Goal: Task Accomplishment & Management: Manage account settings

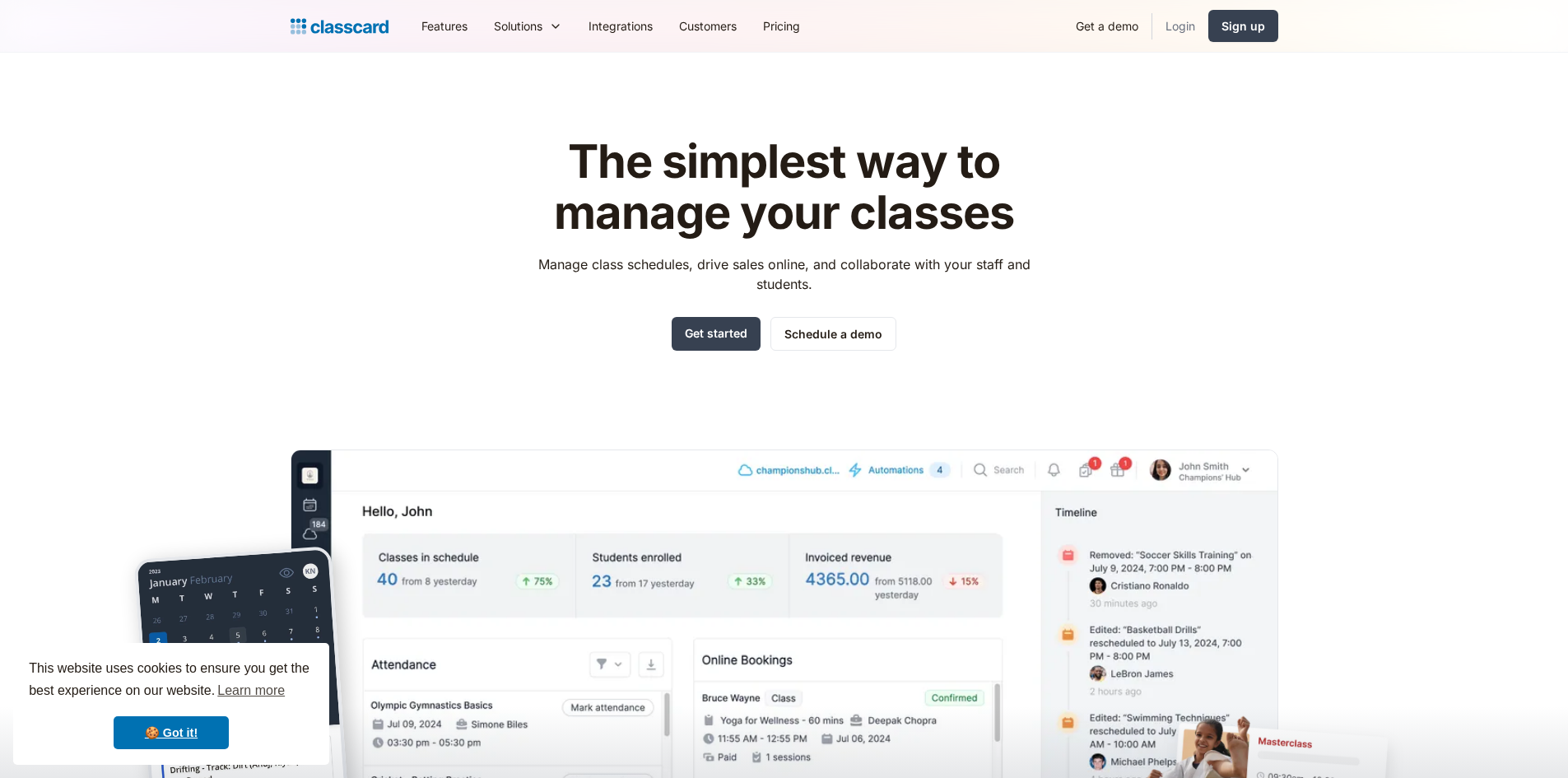
click at [1187, 26] on link "Login" at bounding box center [1180, 26] width 56 height 37
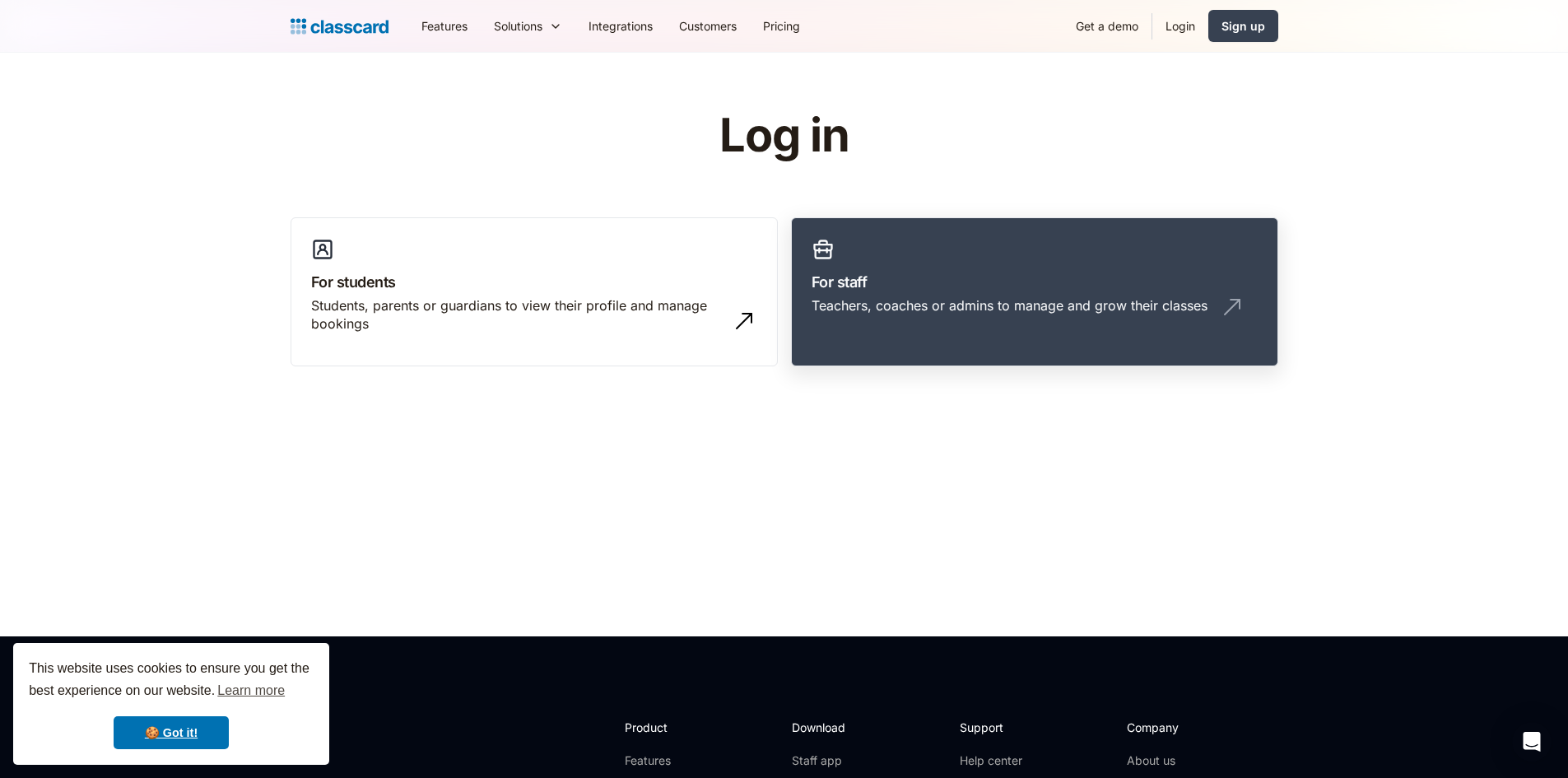
click at [1015, 269] on link "For staff Teachers, coaches or admins to manage and grow their classes" at bounding box center [1034, 291] width 487 height 150
